Goal: Navigation & Orientation: Understand site structure

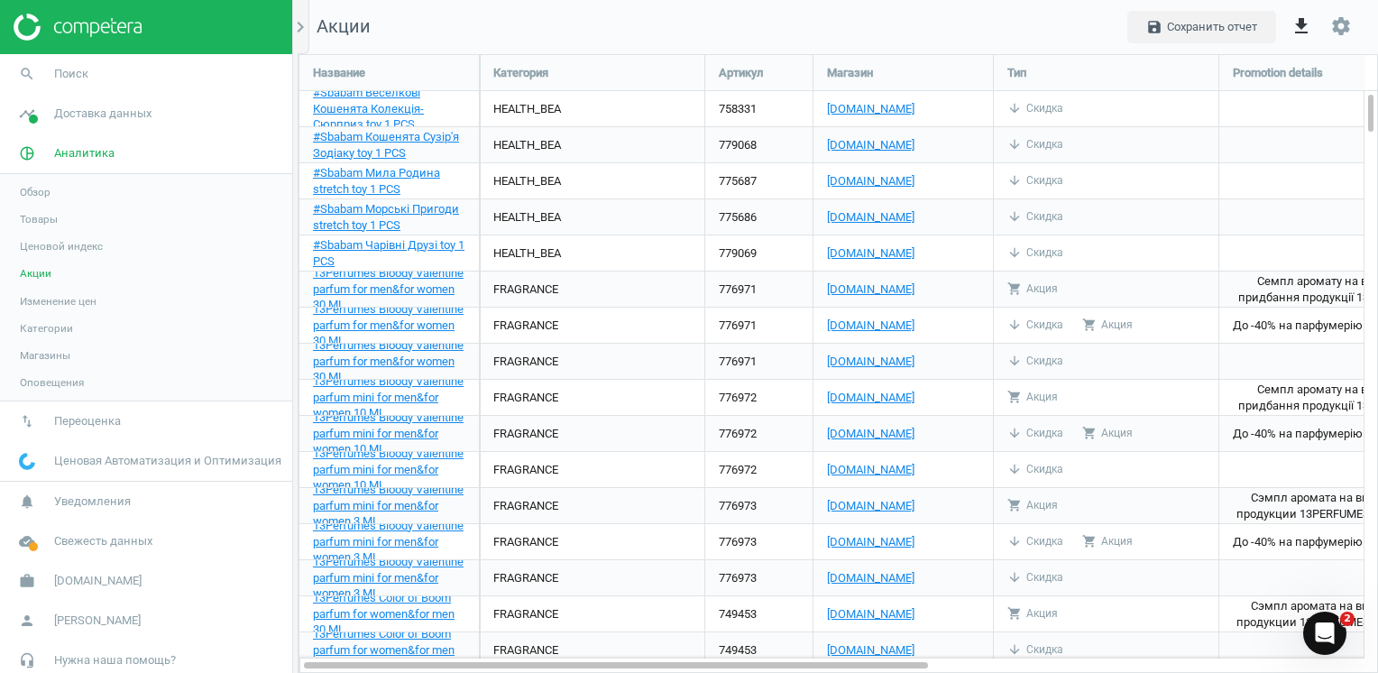
click at [52, 328] on span "Категории" at bounding box center [46, 328] width 53 height 14
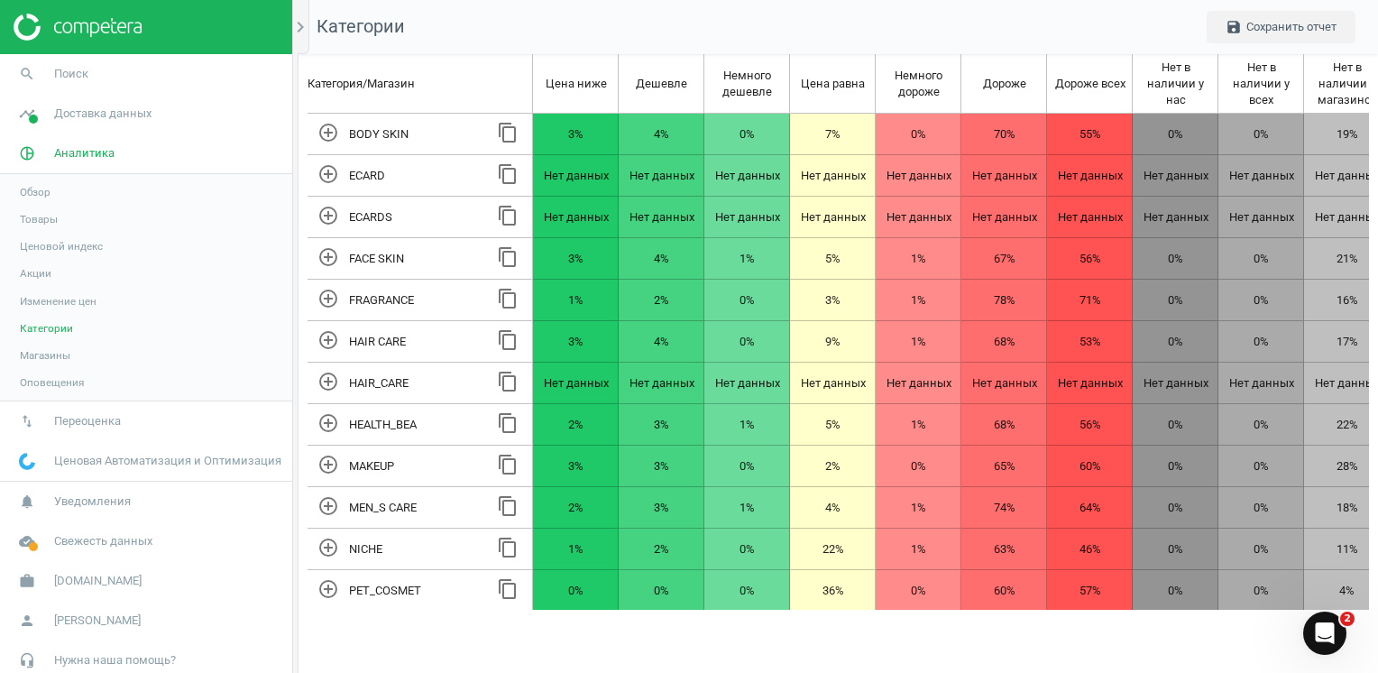
click at [40, 353] on span "Магазины" at bounding box center [45, 355] width 51 height 14
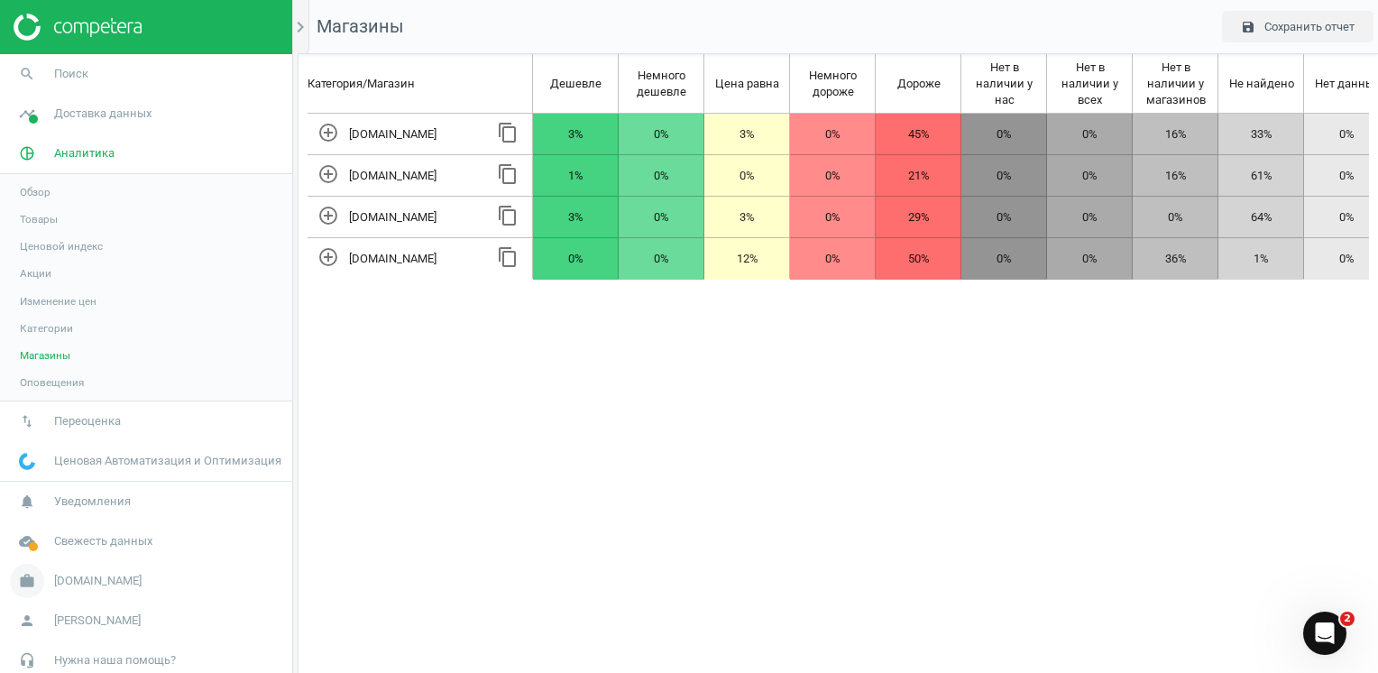
click at [18, 583] on icon "work" at bounding box center [27, 581] width 34 height 34
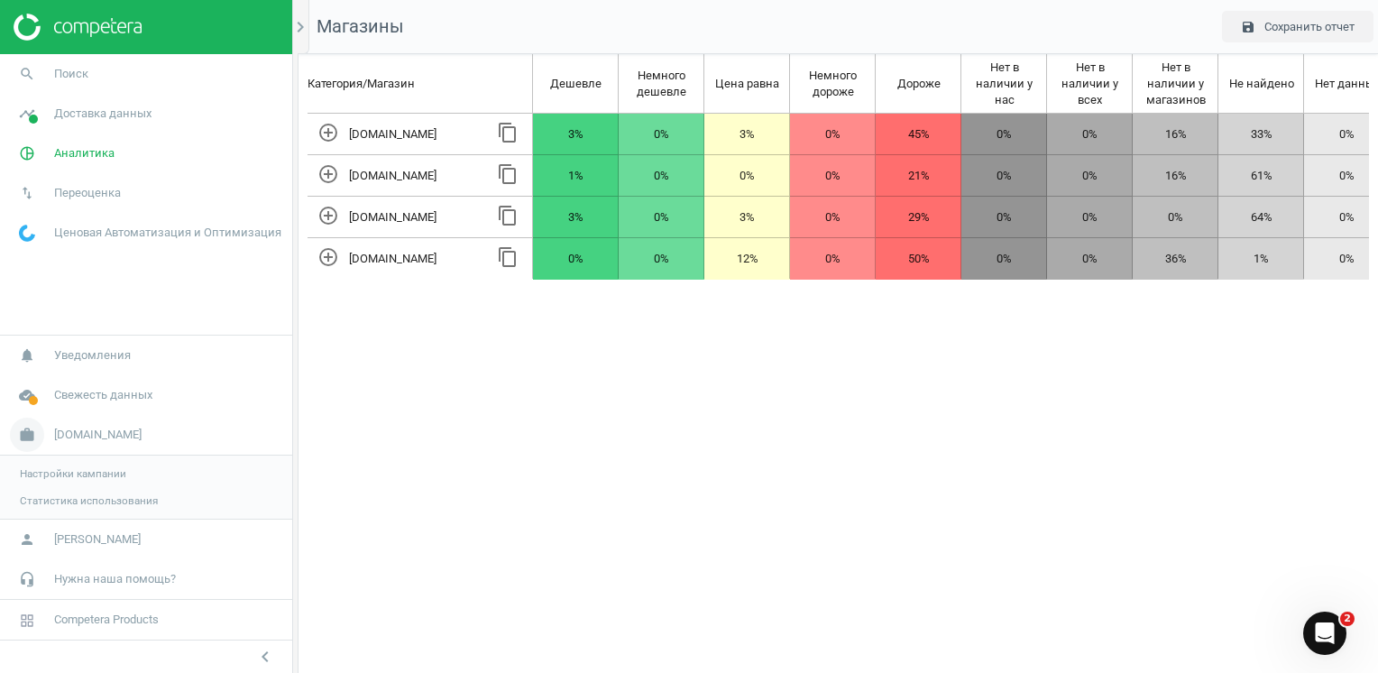
click at [65, 435] on span "[DOMAIN_NAME]" at bounding box center [97, 435] width 87 height 16
click at [29, 155] on icon "pie_chart_outlined" at bounding box center [27, 153] width 34 height 34
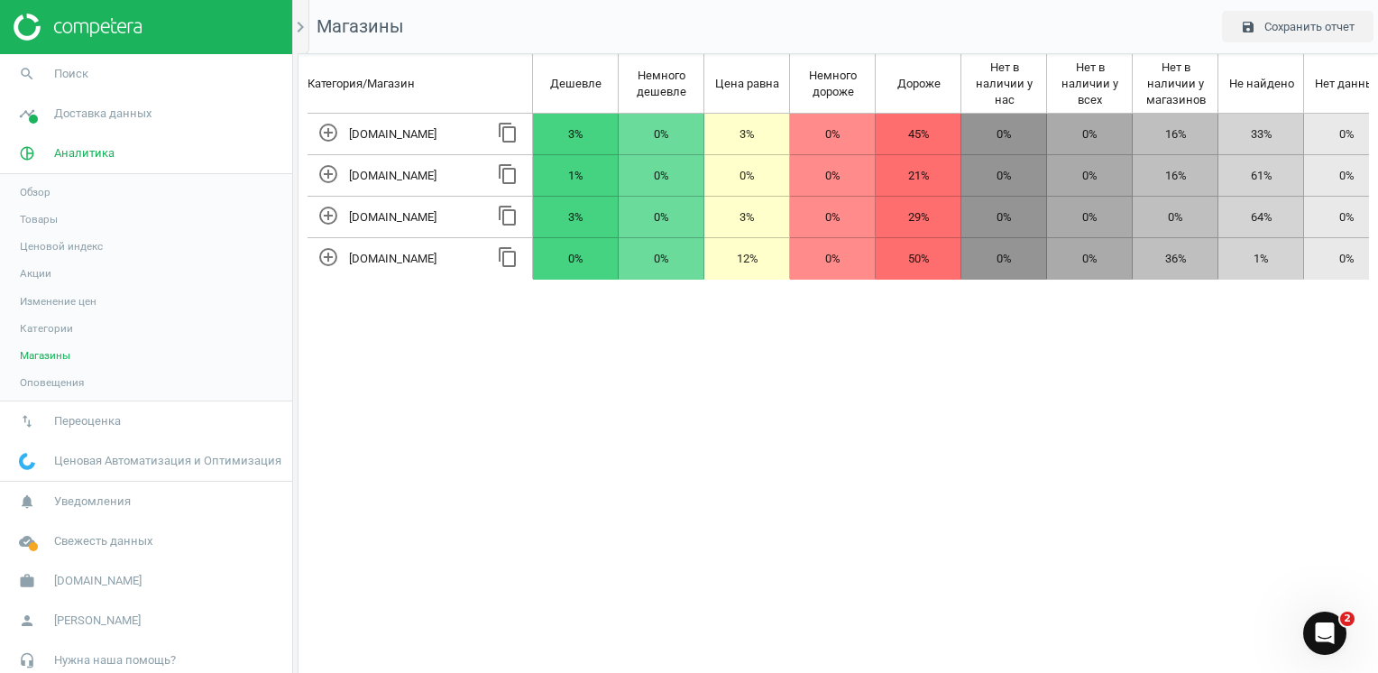
click at [62, 222] on link "Товары" at bounding box center [146, 219] width 292 height 27
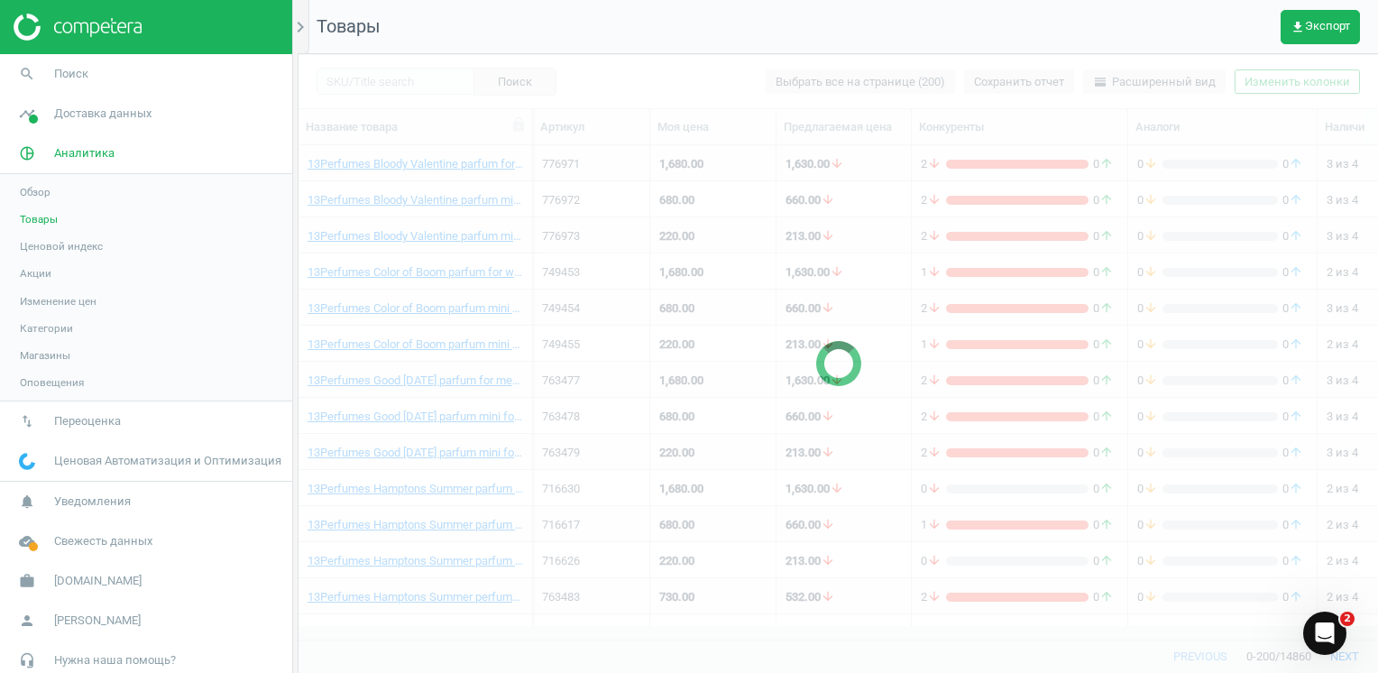
scroll to position [467, 1066]
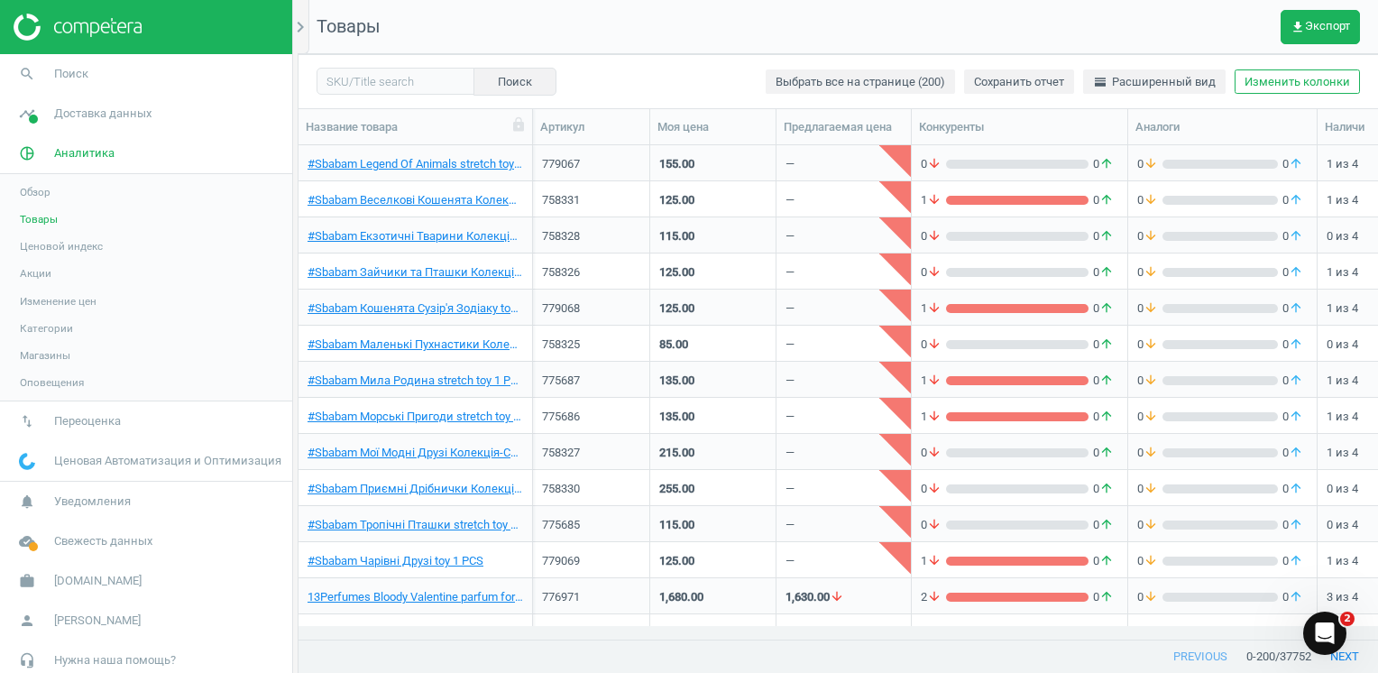
click at [53, 247] on span "Ценовой индекс" at bounding box center [61, 246] width 83 height 14
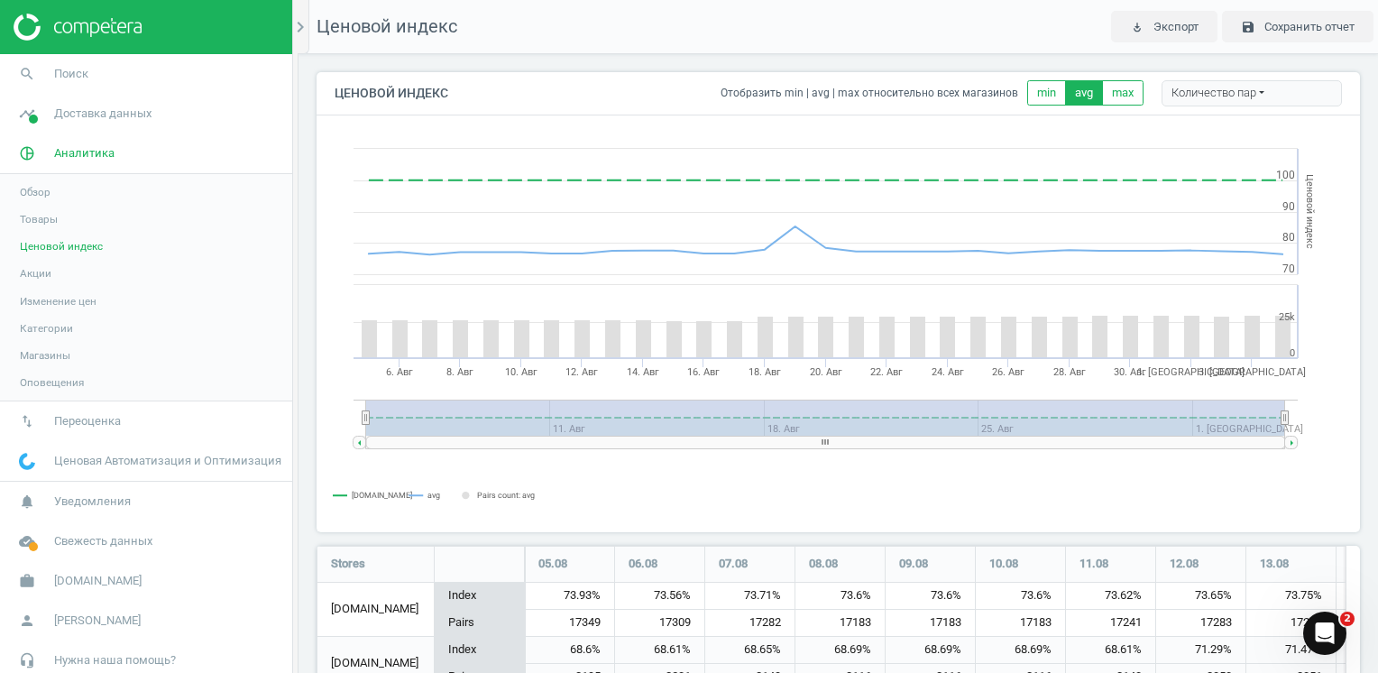
click at [37, 274] on span "Акции" at bounding box center [36, 273] width 32 height 14
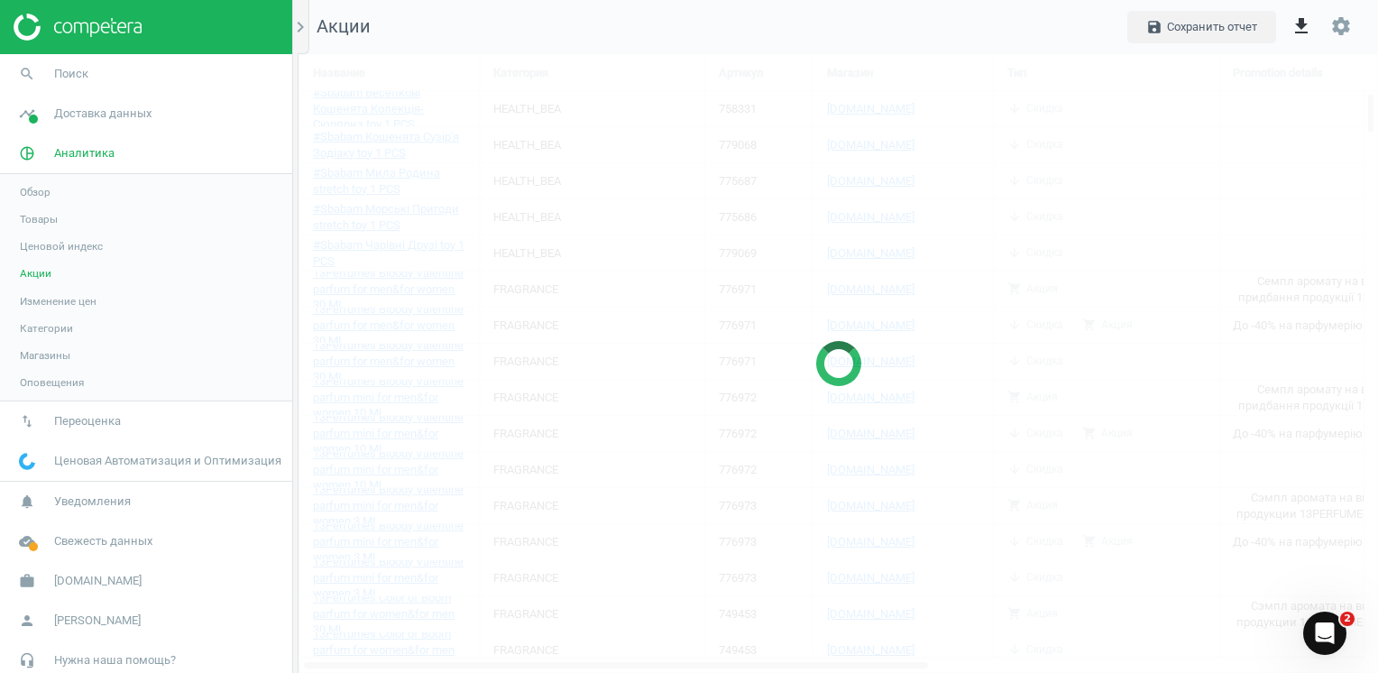
scroll to position [647, 1108]
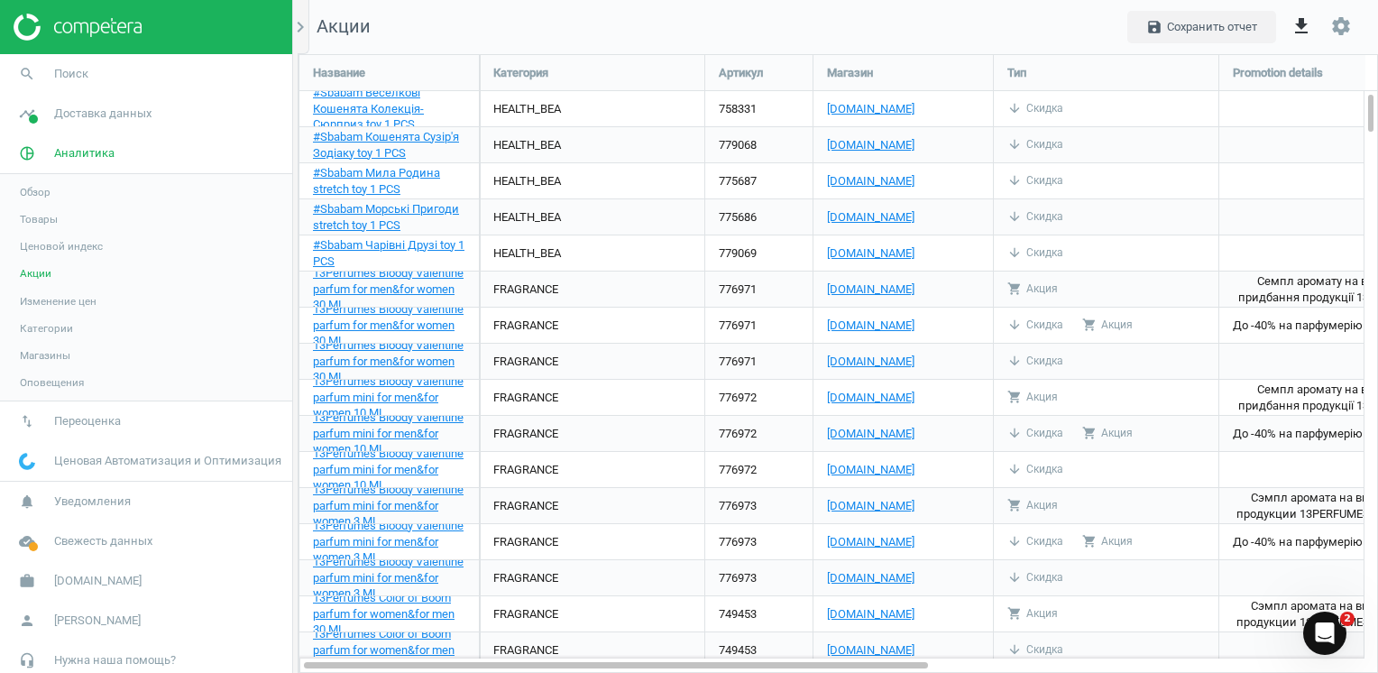
click at [79, 305] on span "Изменение цен" at bounding box center [58, 301] width 77 height 14
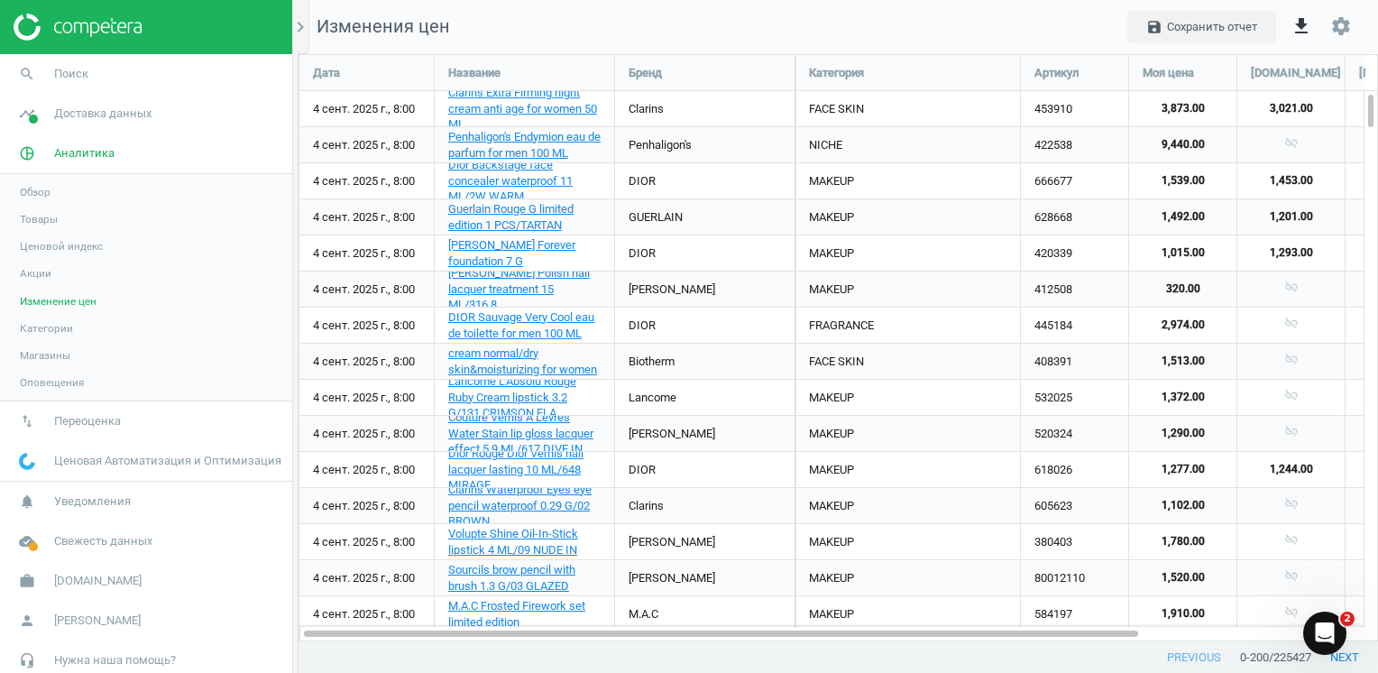
scroll to position [614, 1108]
